Goal: Book appointment/travel/reservation

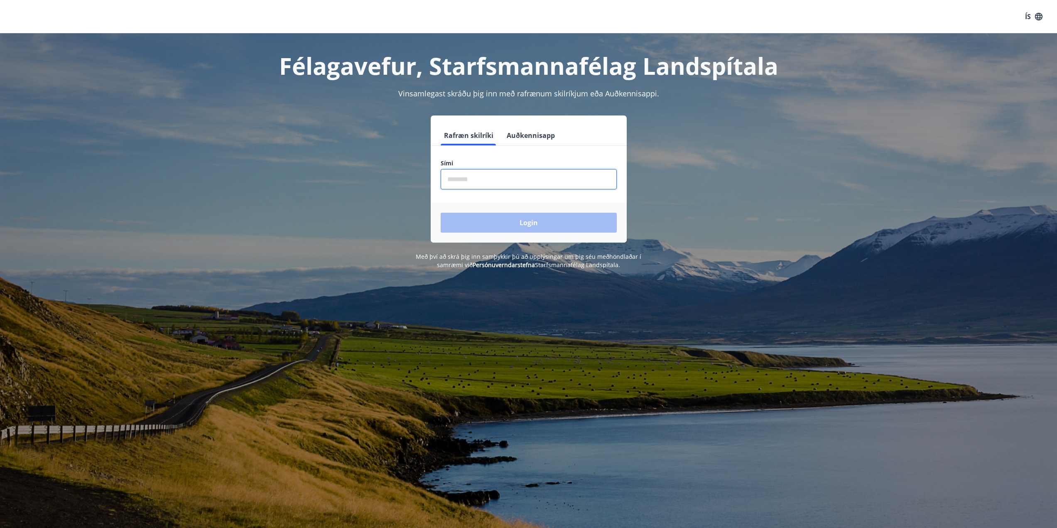
click at [461, 183] on input "phone" at bounding box center [529, 179] width 176 height 20
type input "********"
click at [441, 213] on button "Login" at bounding box center [529, 223] width 176 height 20
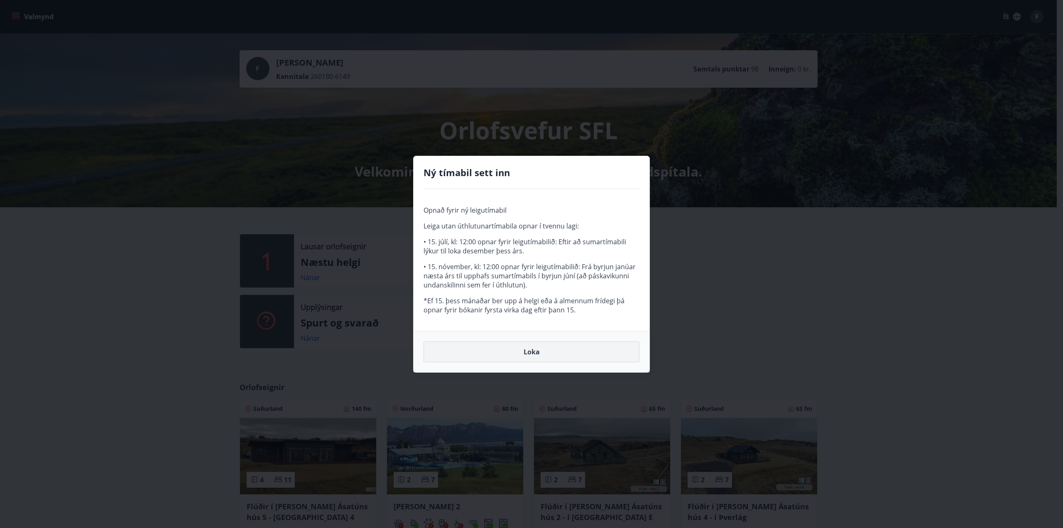
click at [519, 358] on button "Loka" at bounding box center [532, 351] width 216 height 21
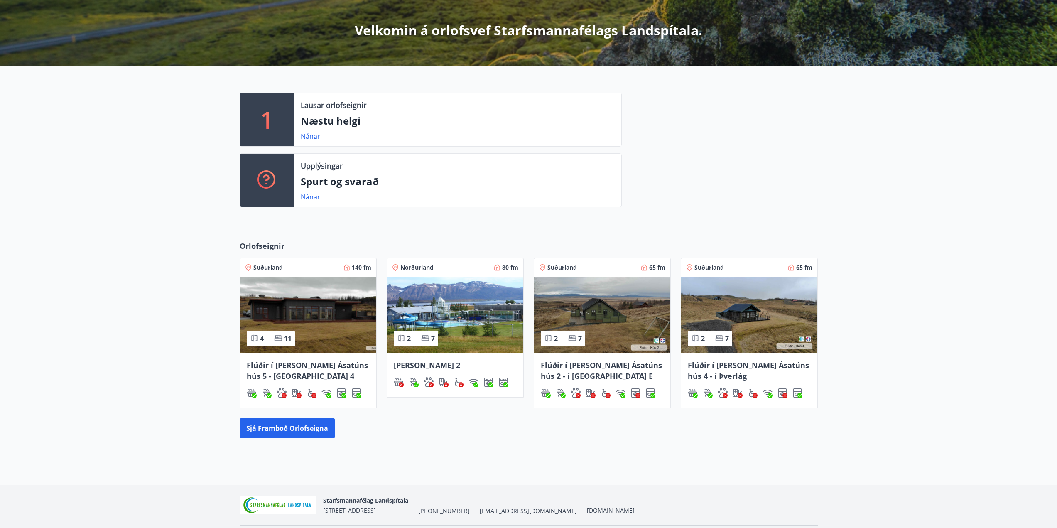
scroll to position [168, 0]
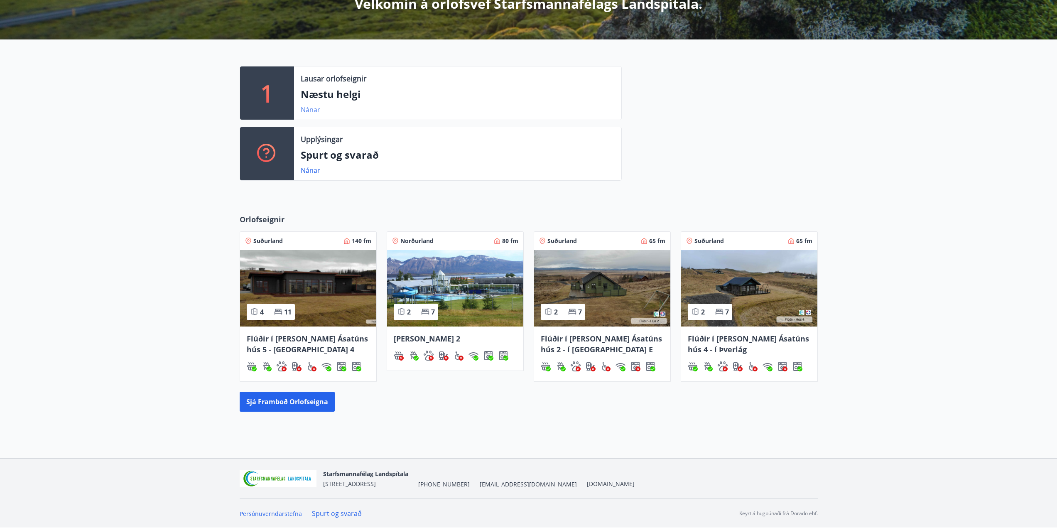
click at [309, 110] on link "Nánar" at bounding box center [311, 109] width 20 height 9
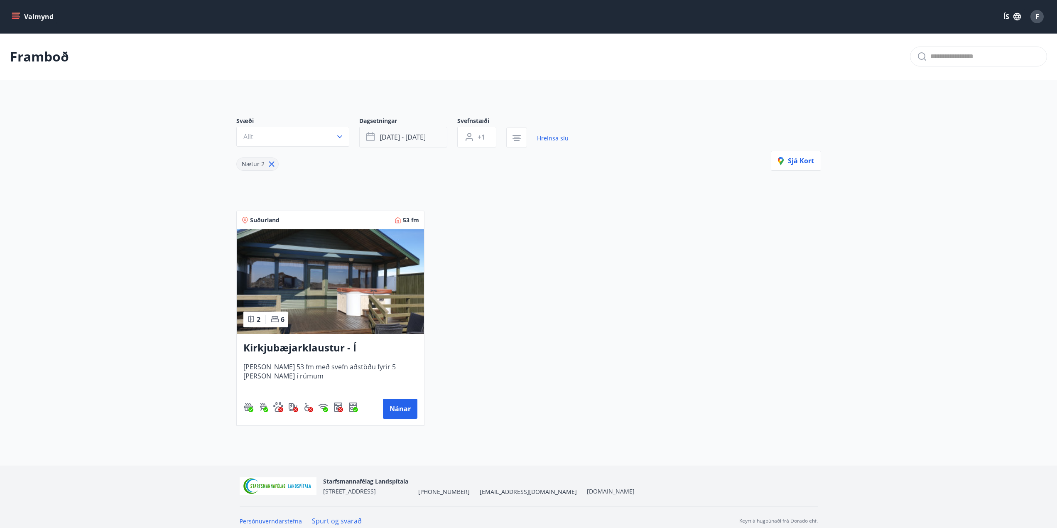
click at [388, 145] on button "sep 26 - sep 29" at bounding box center [403, 137] width 88 height 21
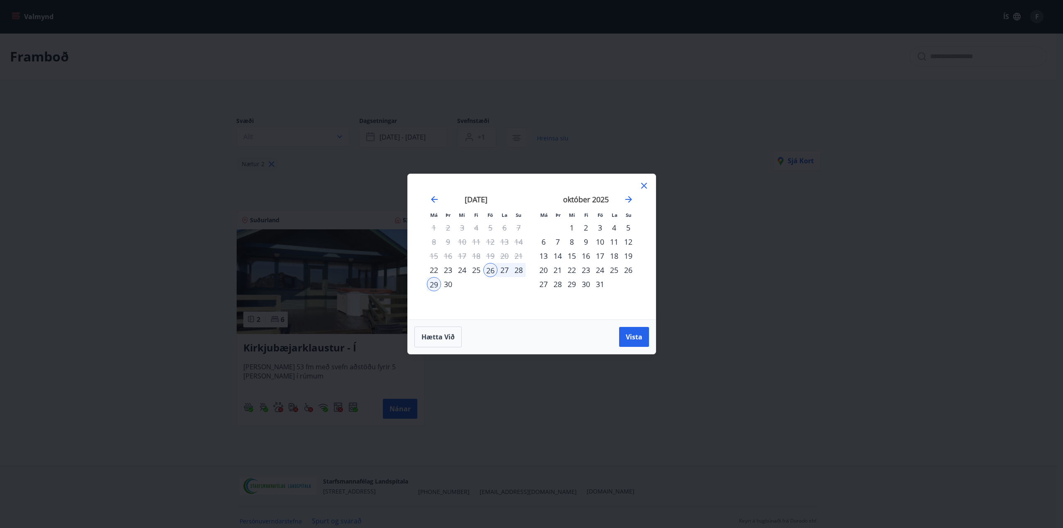
click at [602, 229] on div "3" at bounding box center [600, 228] width 14 height 14
click at [630, 227] on div "5" at bounding box center [628, 228] width 14 height 14
click at [633, 333] on span "Vista" at bounding box center [634, 336] width 17 height 9
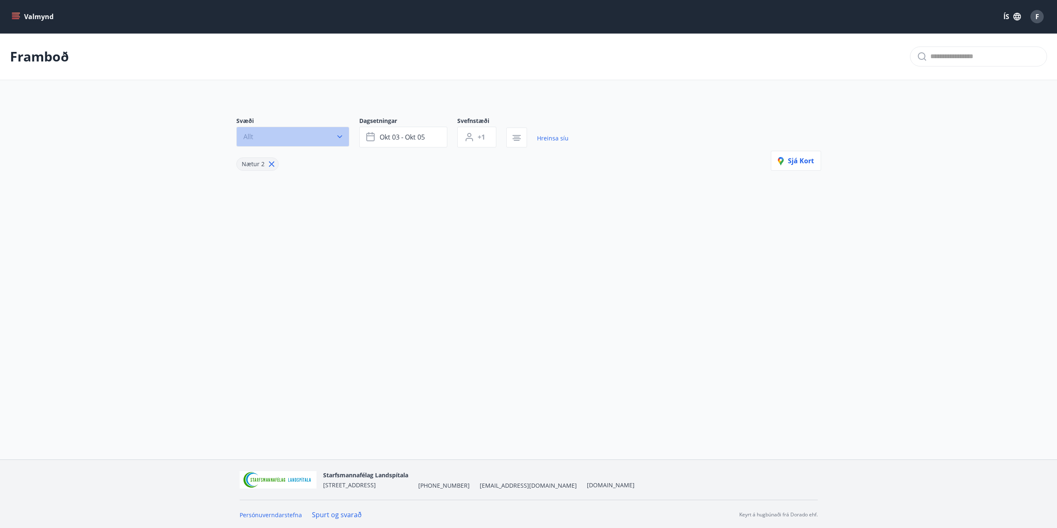
click at [277, 138] on button "Allt" at bounding box center [292, 137] width 113 height 20
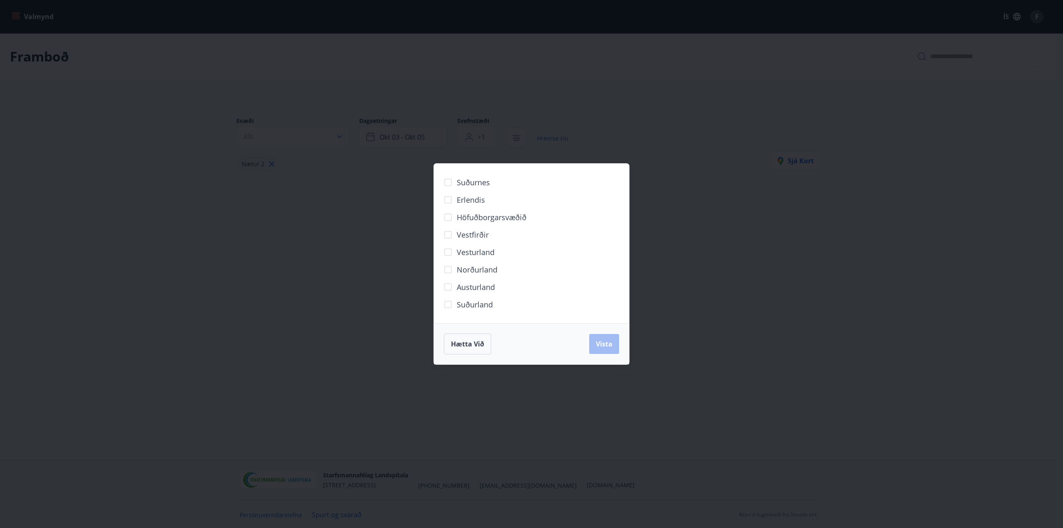
click at [725, 150] on div "Suðurnes Erlendis Höfuðborgarsvæðið Vestfirðir Vesturland Norðurland Austurland…" at bounding box center [531, 264] width 1063 height 528
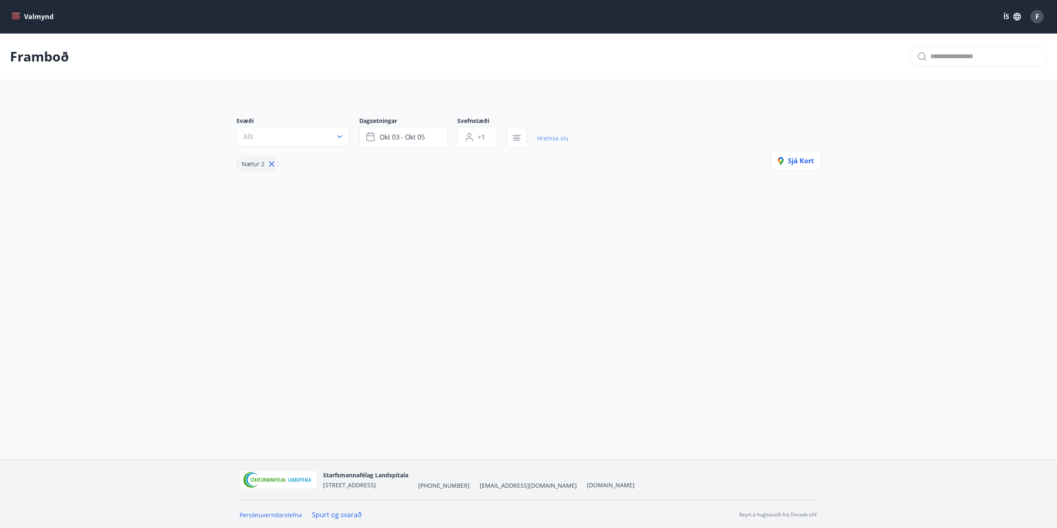
click at [557, 137] on link "Hreinsa síu" at bounding box center [553, 138] width 32 height 18
type input "*"
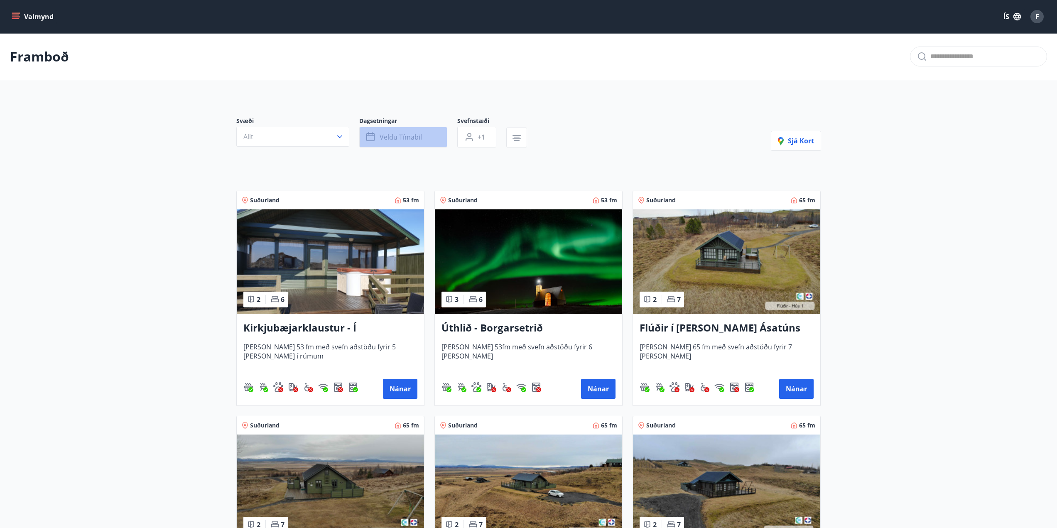
click at [428, 137] on button "Veldu tímabil" at bounding box center [403, 137] width 88 height 21
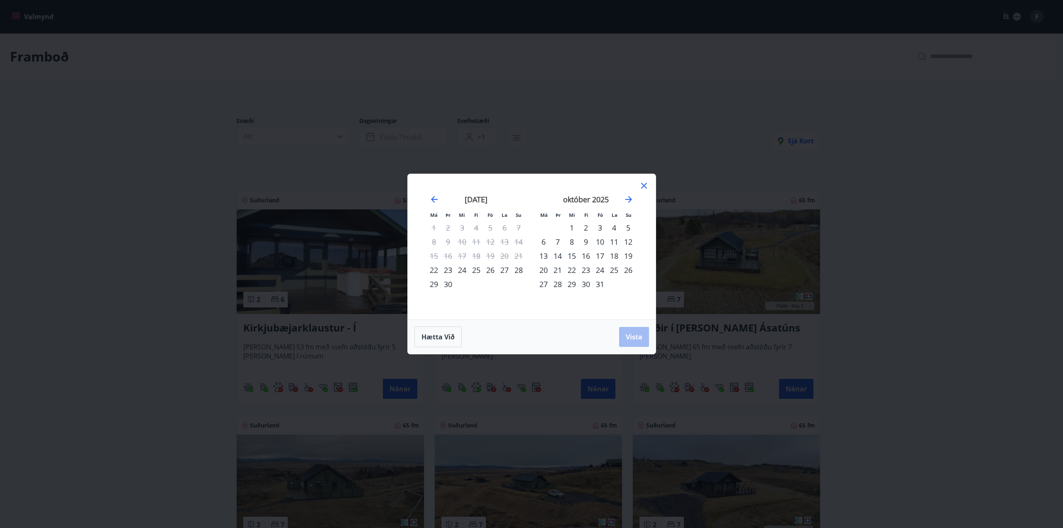
click at [599, 228] on div "3" at bounding box center [600, 228] width 14 height 14
click at [628, 228] on div "5" at bounding box center [628, 228] width 14 height 14
click at [638, 332] on span "Vista" at bounding box center [634, 336] width 17 height 9
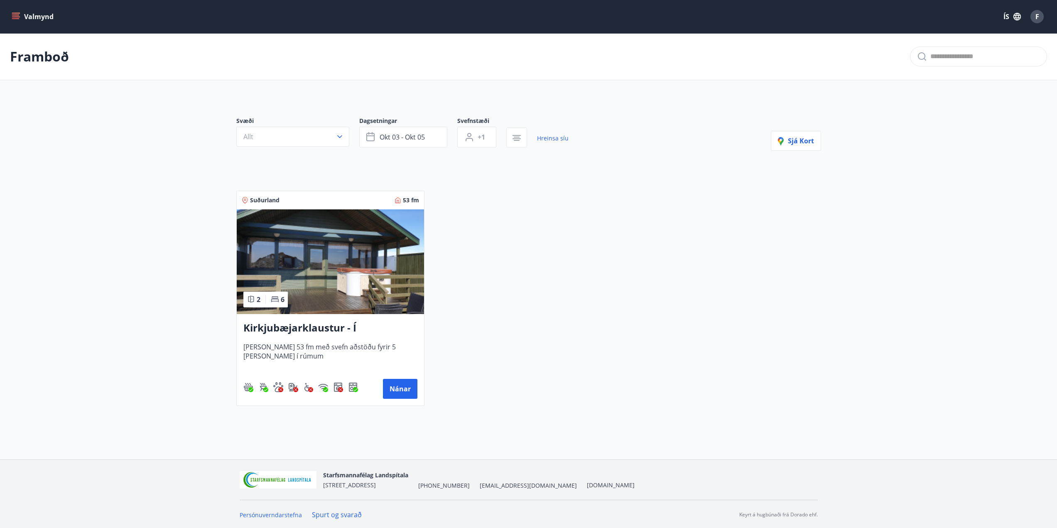
click at [378, 324] on h3 "Kirkjubæjarklaustur - Í landi Hæðargarðs" at bounding box center [330, 328] width 174 height 15
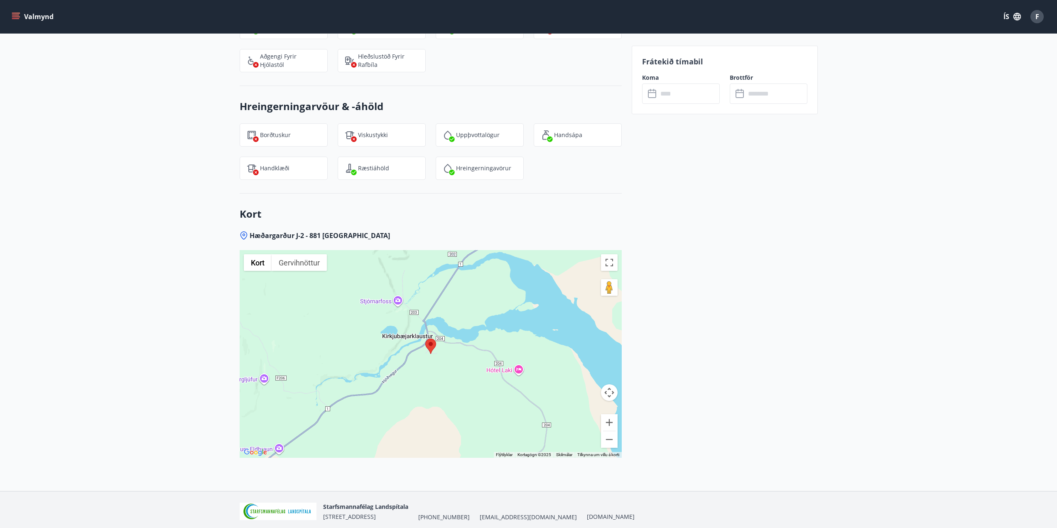
scroll to position [1038, 0]
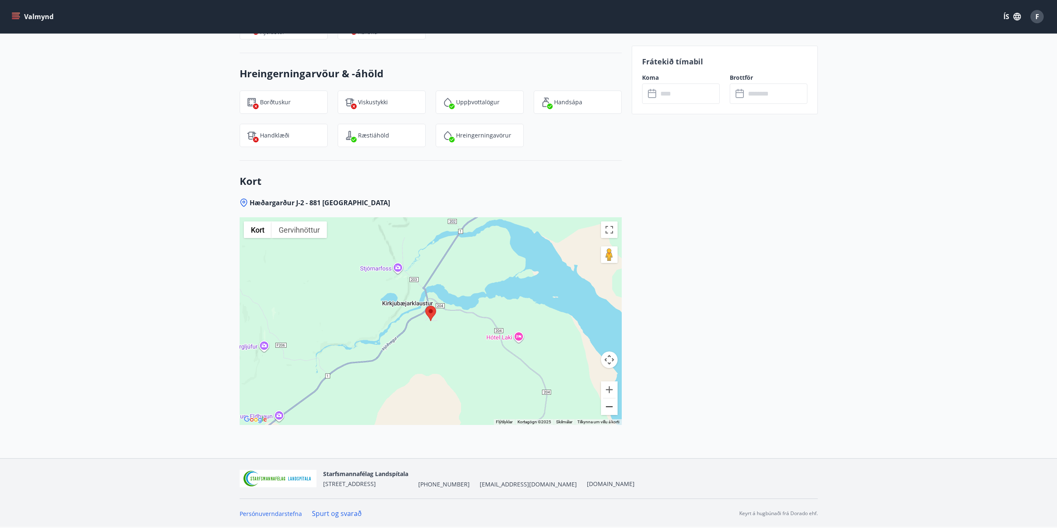
click at [613, 411] on button "Minnka" at bounding box center [609, 406] width 17 height 17
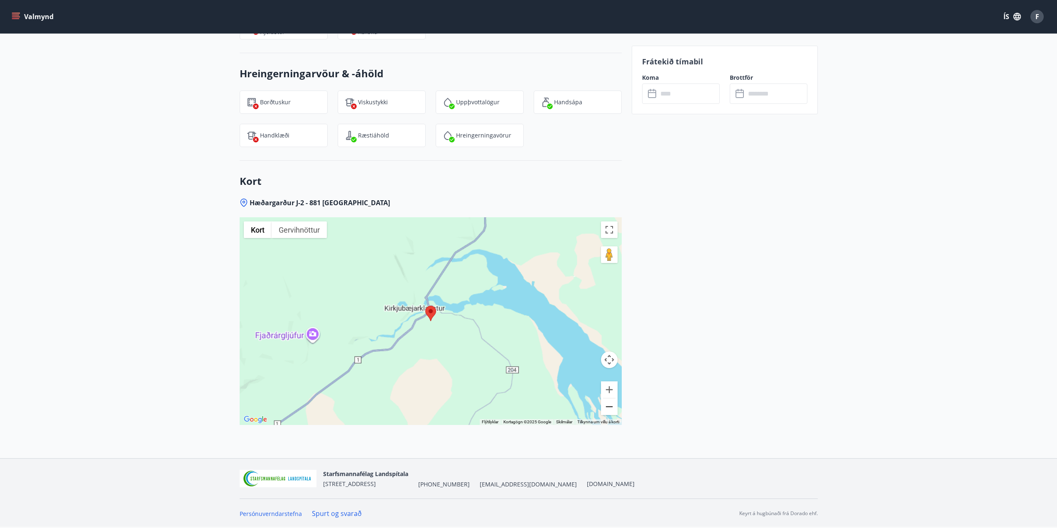
click at [613, 411] on button "Minnka" at bounding box center [609, 406] width 17 height 17
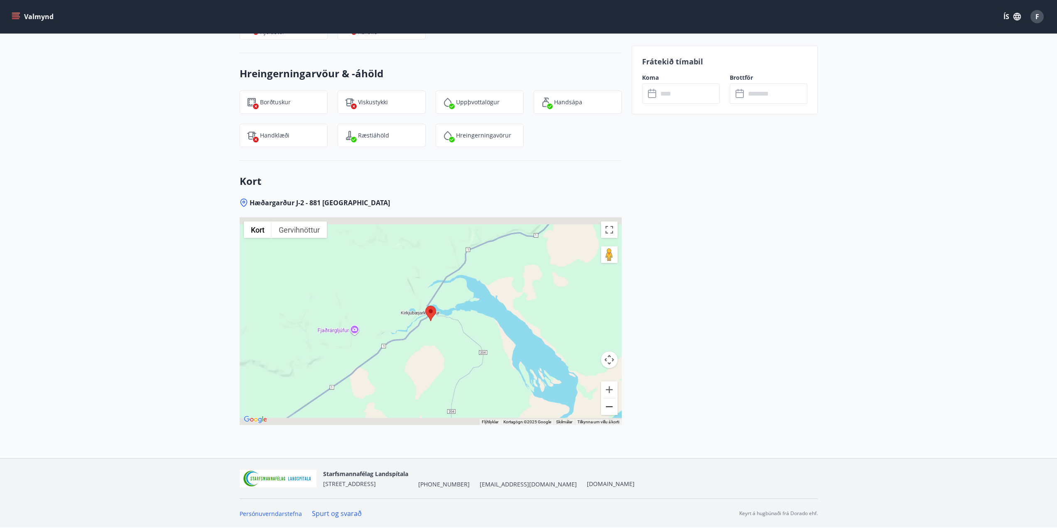
click at [613, 411] on button "Minnka" at bounding box center [609, 406] width 17 height 17
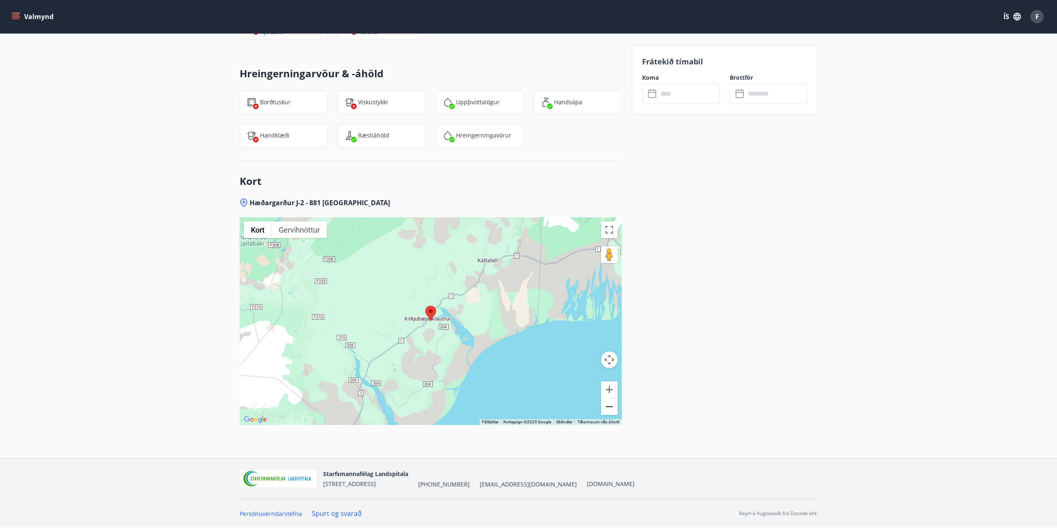
click at [613, 411] on button "Minnka" at bounding box center [609, 406] width 17 height 17
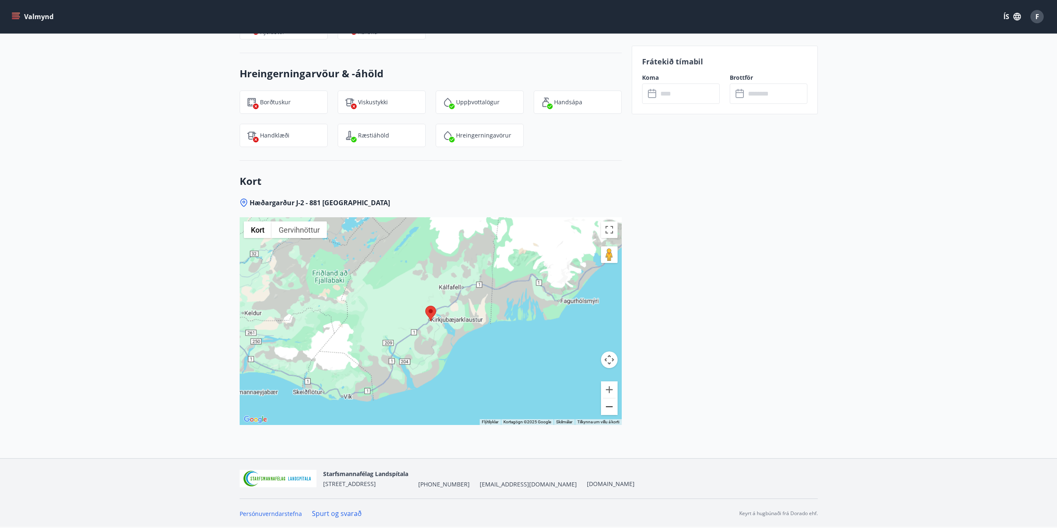
click at [613, 411] on button "Minnka" at bounding box center [609, 406] width 17 height 17
